Goal: Task Accomplishment & Management: Use online tool/utility

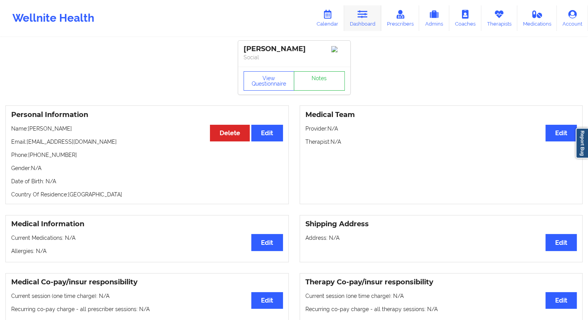
click at [354, 22] on link "Dashboard" at bounding box center [362, 18] width 37 height 26
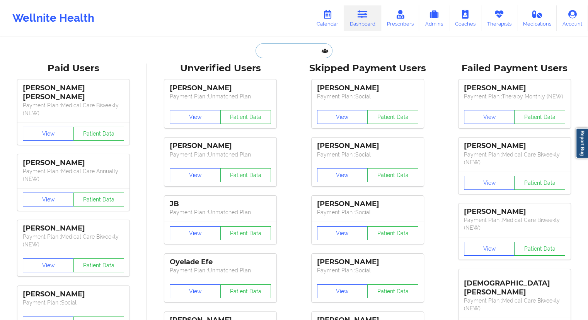
click at [289, 52] on input "text" at bounding box center [294, 50] width 77 height 15
paste input "[EMAIL_ADDRESS][DOMAIN_NAME]"
type input "[EMAIL_ADDRESS][DOMAIN_NAME]"
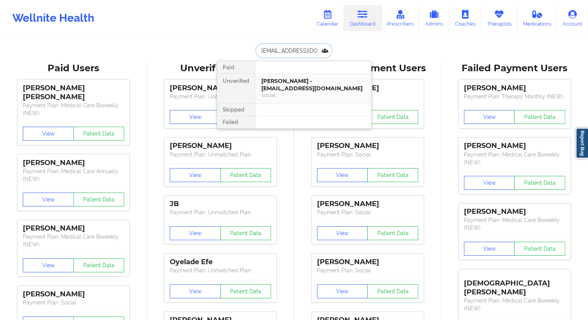
click at [277, 89] on div "[PERSON_NAME] - [EMAIL_ADDRESS][DOMAIN_NAME]" at bounding box center [314, 84] width 104 height 14
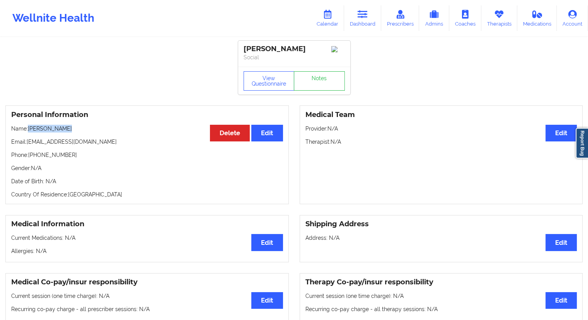
drag, startPoint x: 68, startPoint y: 128, endPoint x: 27, endPoint y: 128, distance: 41.4
click at [27, 128] on p "Name: [PERSON_NAME]" at bounding box center [147, 129] width 272 height 8
copy p "[PERSON_NAME]"
drag, startPoint x: 78, startPoint y: 156, endPoint x: 40, endPoint y: 154, distance: 38.0
click at [40, 154] on p "Phone: [PHONE_NUMBER]" at bounding box center [147, 155] width 272 height 8
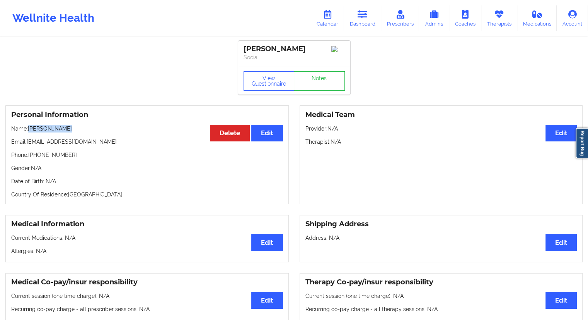
drag, startPoint x: 71, startPoint y: 128, endPoint x: 28, endPoint y: 128, distance: 43.3
click at [28, 128] on p "Name: [PERSON_NAME]" at bounding box center [147, 129] width 272 height 8
copy p "[PERSON_NAME]"
drag, startPoint x: 73, startPoint y: 155, endPoint x: 30, endPoint y: 156, distance: 43.3
click at [30, 156] on p "Phone: [PHONE_NUMBER]" at bounding box center [147, 155] width 272 height 8
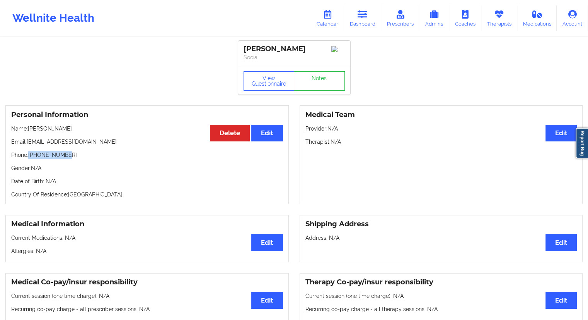
copy p "[PHONE_NUMBER]"
click at [337, 17] on link "Calendar" at bounding box center [327, 18] width 33 height 26
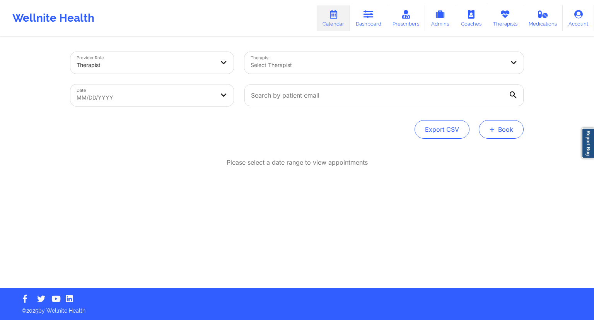
click at [503, 133] on button "+ Book" at bounding box center [501, 129] width 45 height 19
click at [482, 158] on button "Therapy Session" at bounding box center [488, 153] width 59 height 13
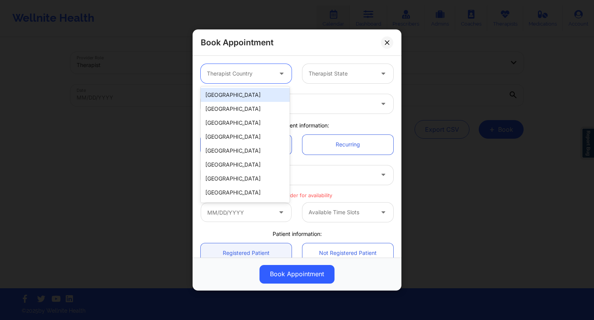
click at [279, 80] on div at bounding box center [282, 73] width 19 height 19
click at [247, 96] on div "[GEOGRAPHIC_DATA]" at bounding box center [245, 95] width 89 height 14
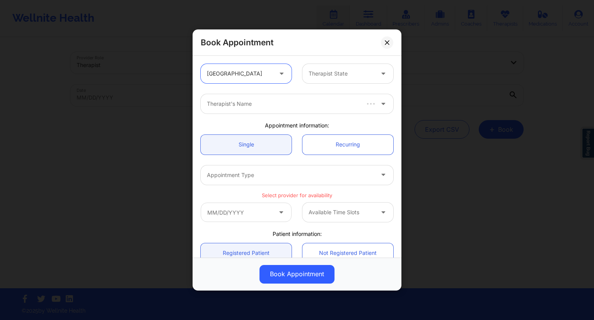
click at [316, 76] on div at bounding box center [341, 73] width 65 height 9
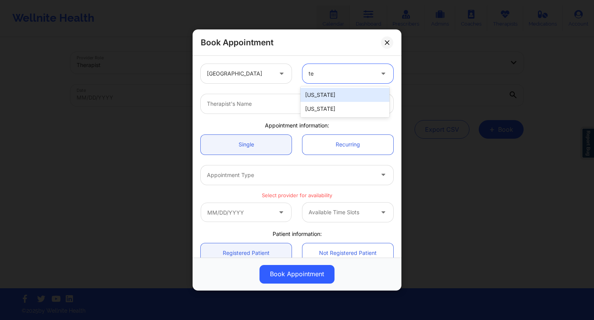
type input "tex"
click at [320, 93] on div "[US_STATE]" at bounding box center [345, 95] width 89 height 14
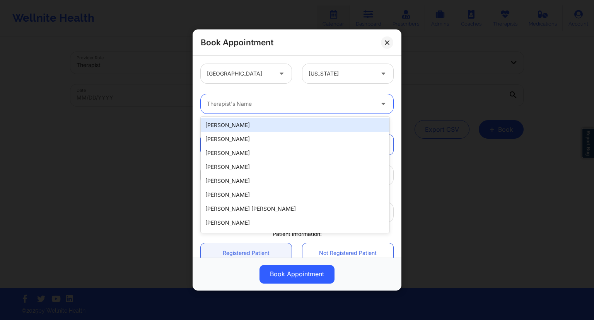
click at [272, 108] on div at bounding box center [290, 103] width 167 height 9
paste input "[PERSON_NAME]"
type input "[PERSON_NAME]"
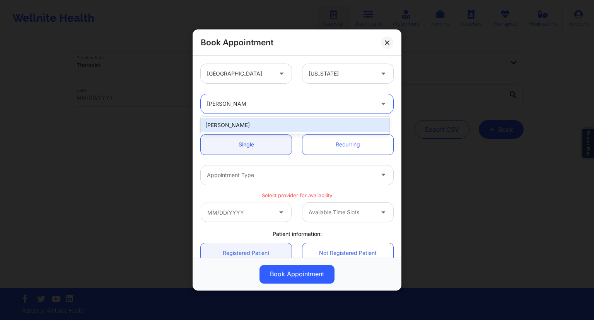
click at [256, 120] on div "[PERSON_NAME]" at bounding box center [295, 125] width 189 height 14
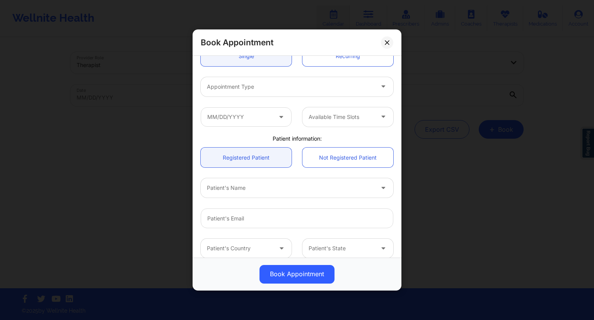
scroll to position [50, 0]
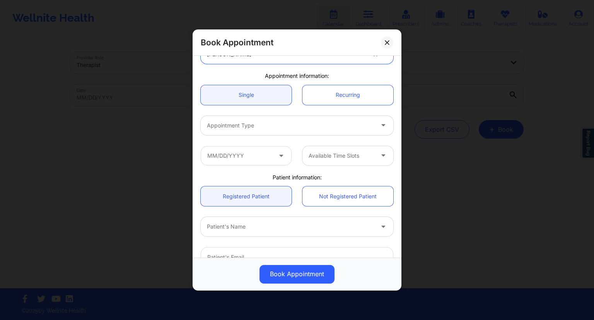
click at [302, 122] on div at bounding box center [290, 125] width 167 height 9
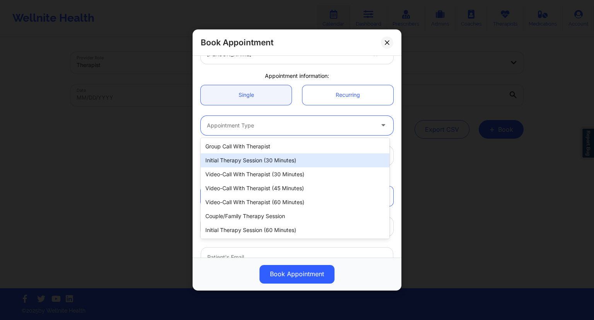
click at [266, 159] on div "Initial Therapy Session (30 minutes)" at bounding box center [295, 160] width 189 height 14
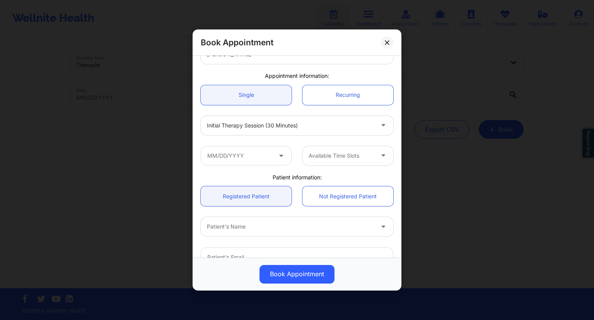
click at [299, 137] on div "Initial Therapy Session (30 minutes)" at bounding box center [296, 125] width 203 height 30
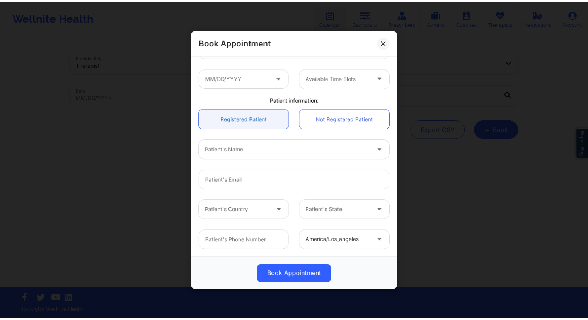
scroll to position [88, 0]
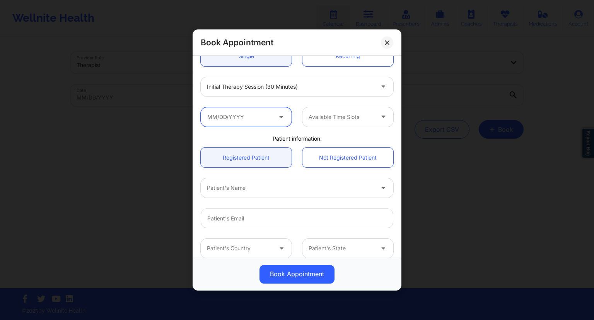
click at [259, 118] on input "text" at bounding box center [246, 116] width 91 height 19
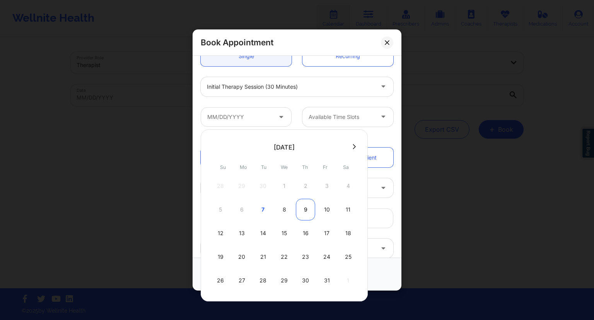
click at [303, 209] on div "9" at bounding box center [305, 209] width 19 height 22
type input "[DATE]"
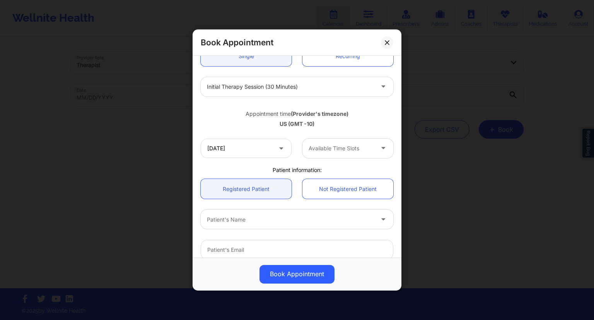
click at [357, 123] on div "US (GMT -10)" at bounding box center [297, 124] width 193 height 8
drag, startPoint x: 327, startPoint y: 125, endPoint x: 291, endPoint y: 113, distance: 37.7
click at [291, 113] on div "Appointment time (Provider's timezone) [GEOGRAPHIC_DATA] (GMT -10)" at bounding box center [296, 117] width 203 height 21
copy div "Provider's timezone) [GEOGRAPHIC_DATA] (GMT -10)"
click at [386, 41] on icon at bounding box center [387, 42] width 4 height 4
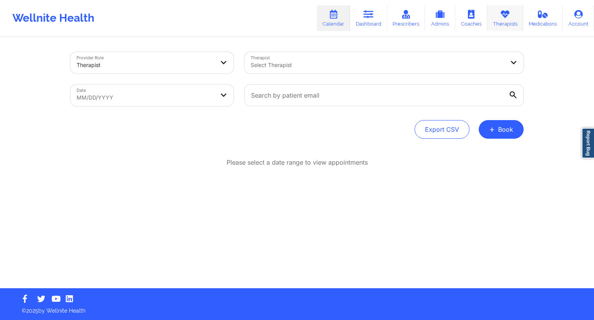
click at [499, 21] on link "Therapists" at bounding box center [505, 18] width 36 height 26
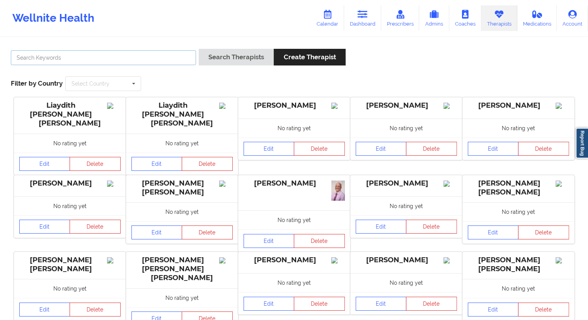
click at [49, 59] on input "text" at bounding box center [103, 57] width 185 height 15
paste input "[PERSON_NAME]"
type input "[PERSON_NAME]"
click at [246, 53] on button "Search Therapists" at bounding box center [236, 57] width 75 height 17
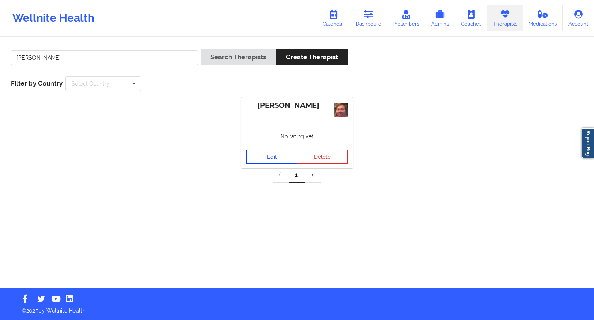
click at [263, 157] on link "Edit" at bounding box center [271, 157] width 51 height 14
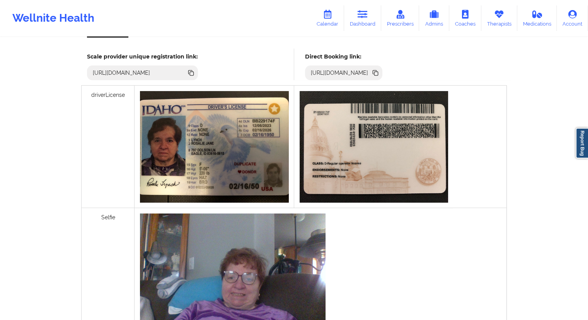
scroll to position [155, 0]
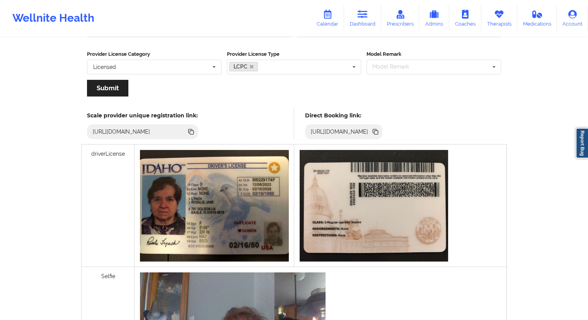
click at [378, 130] on icon at bounding box center [376, 132] width 4 height 4
